Goal: Information Seeking & Learning: Find contact information

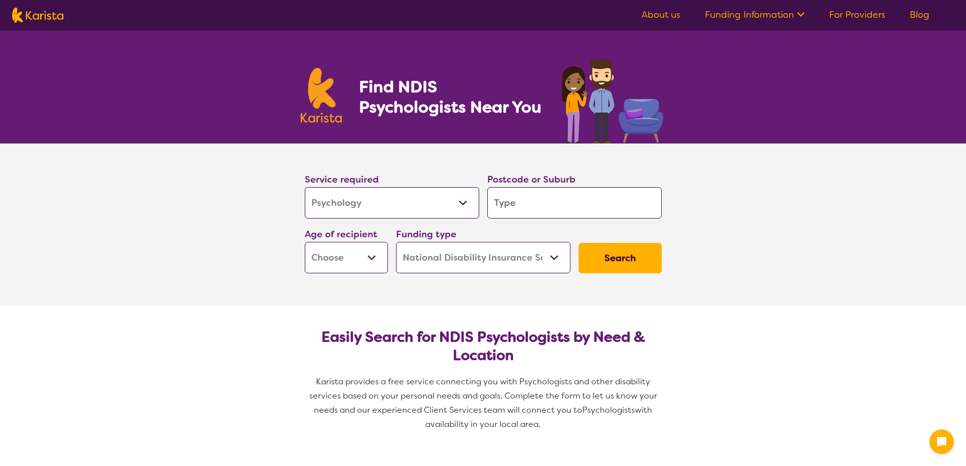
select select "Psychology"
select select "NDIS"
select select "Psychology"
select select "NDIS"
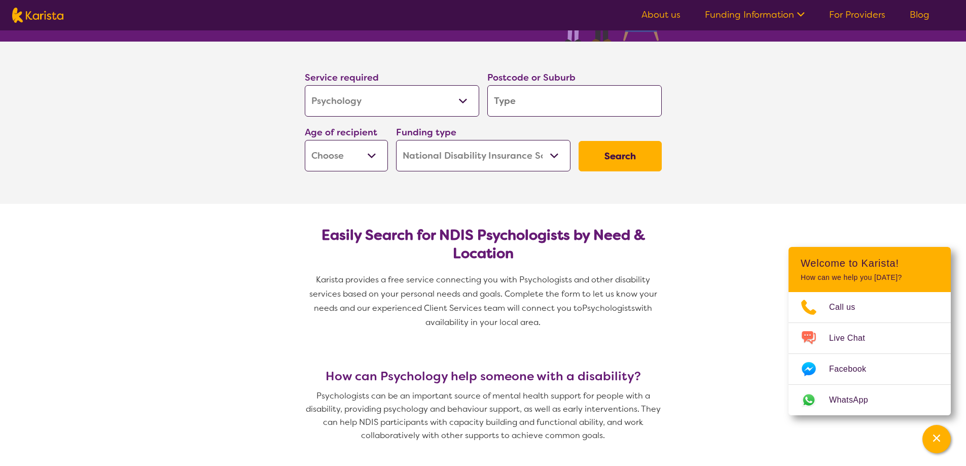
scroll to position [101, 0]
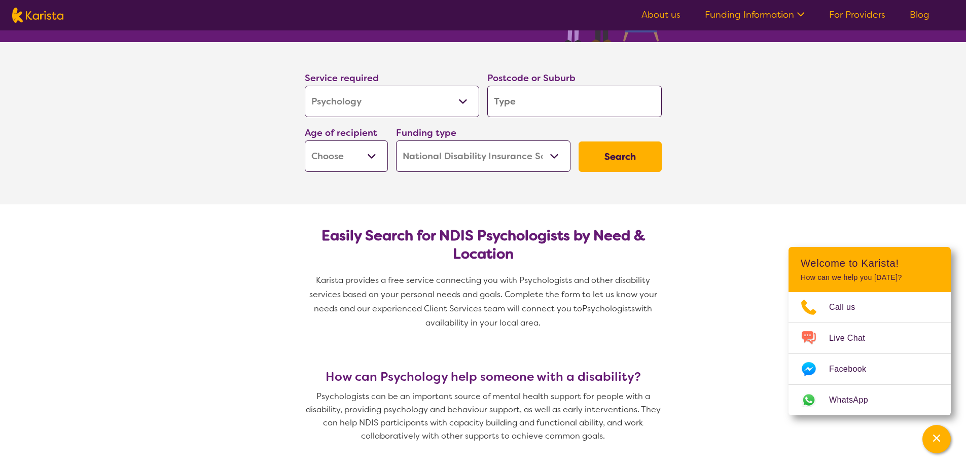
click at [526, 102] on input "search" at bounding box center [574, 101] width 174 height 31
type input "3"
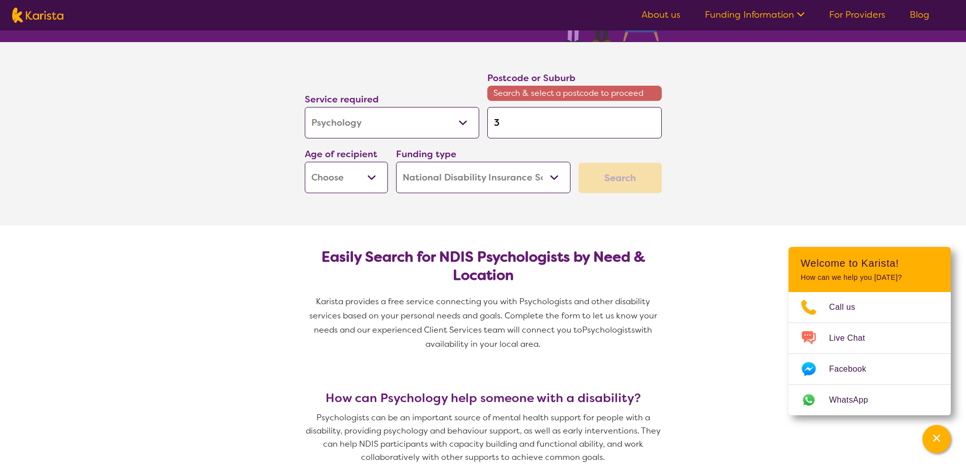
type input "38"
type input "387"
type input "3875"
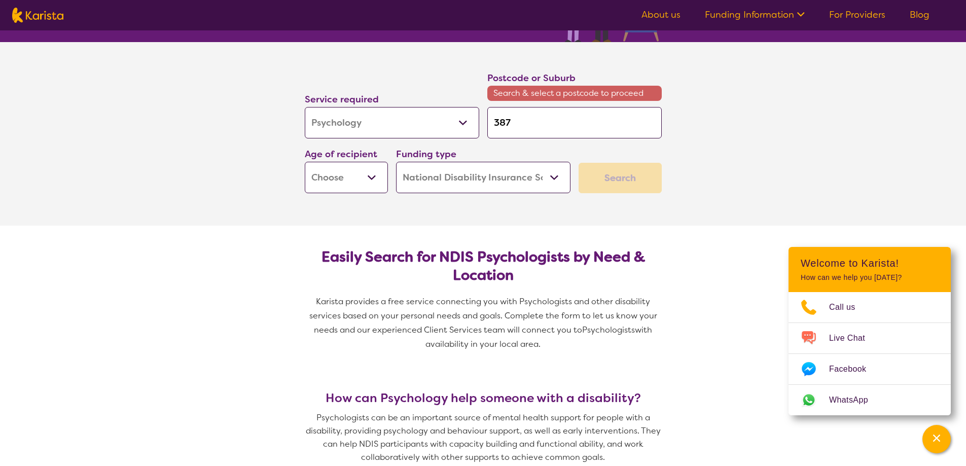
type input "3875"
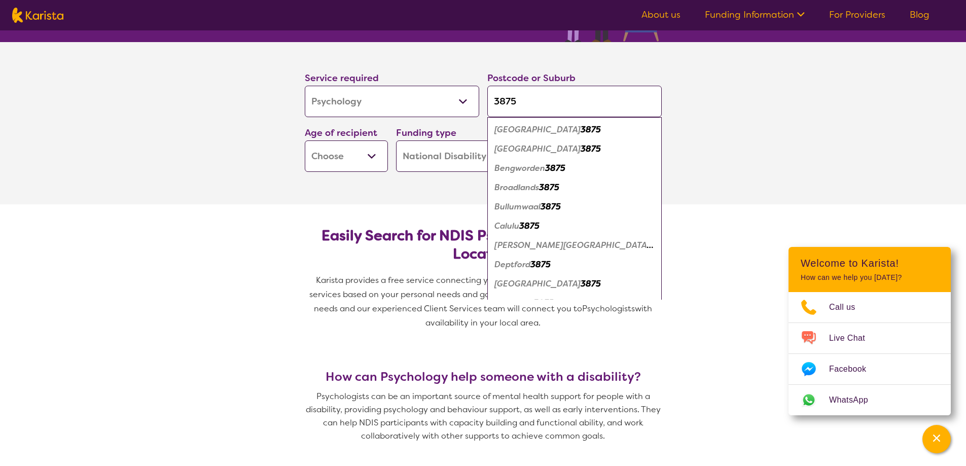
type input "3875"
click at [534, 135] on div "Bairnsdale 3875" at bounding box center [574, 129] width 164 height 19
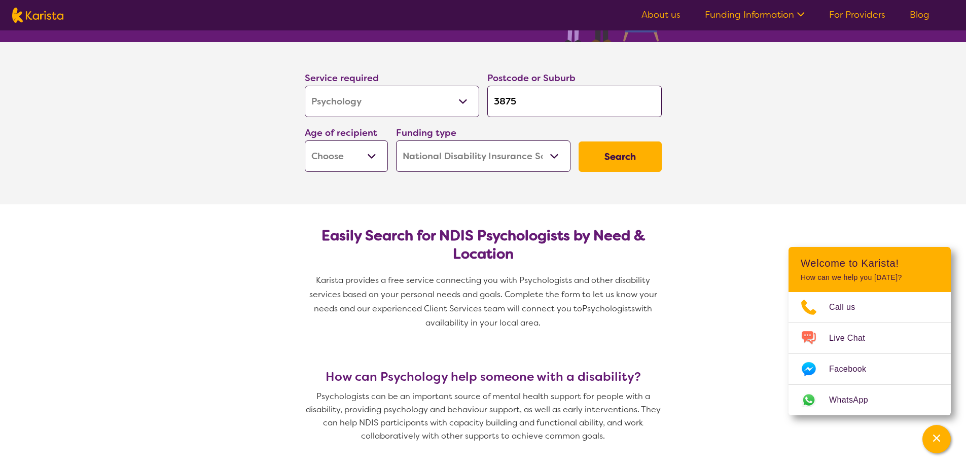
click at [328, 161] on select "Early Childhood - 0 to 9 Child - 10 to 11 Adolescent - 12 to 17 Adult - 18 to 6…" at bounding box center [346, 155] width 83 height 31
select select "AD"
click at [305, 140] on select "Early Childhood - 0 to 9 Child - 10 to 11 Adolescent - 12 to 17 Adult - 18 to 6…" at bounding box center [346, 155] width 83 height 31
select select "AD"
click at [622, 158] on button "Search" at bounding box center [619, 156] width 83 height 30
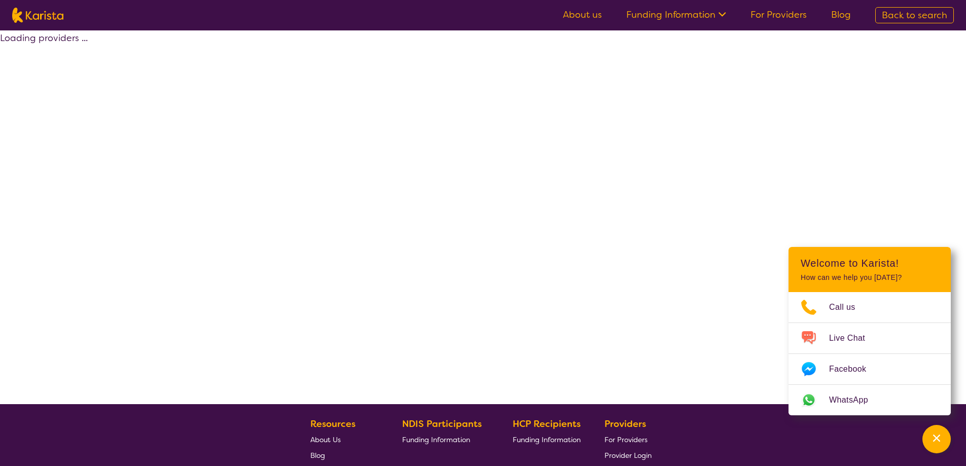
select select "by_score"
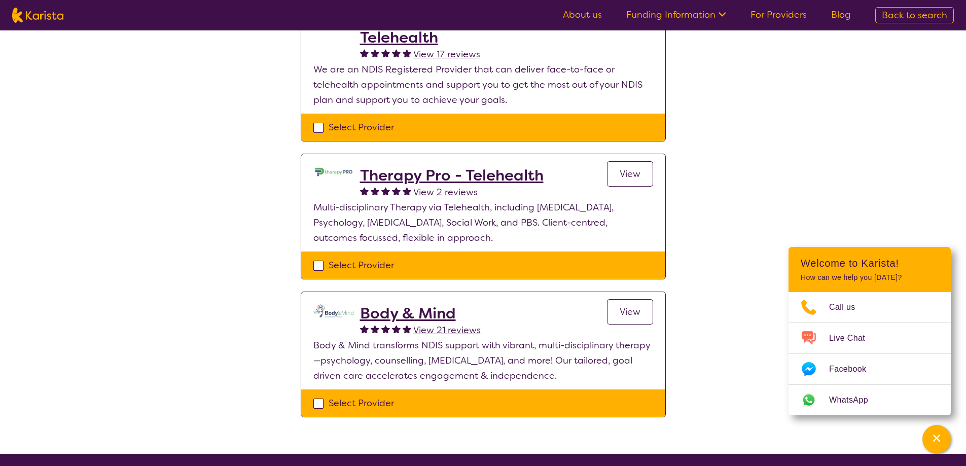
scroll to position [51, 0]
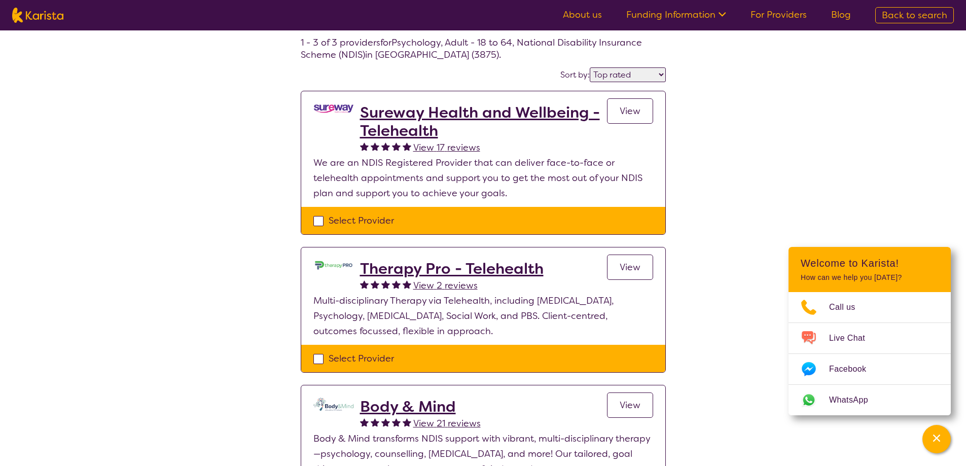
click at [612, 114] on link "View" at bounding box center [630, 110] width 46 height 25
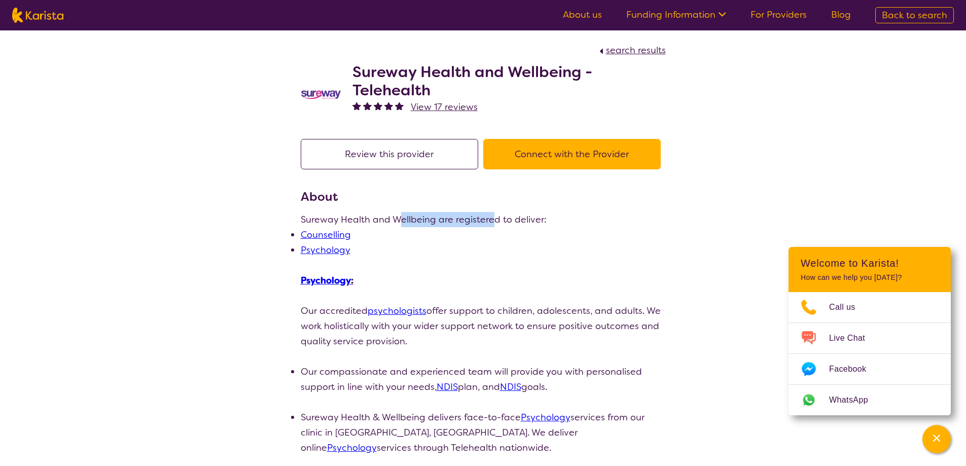
drag, startPoint x: 411, startPoint y: 217, endPoint x: 490, endPoint y: 226, distance: 80.1
click at [490, 226] on p "Sureway Health and Wellbeing are registered to deliver:" at bounding box center [483, 219] width 365 height 15
click at [564, 278] on p "Psychology :" at bounding box center [483, 280] width 365 height 15
